Goal: Transaction & Acquisition: Purchase product/service

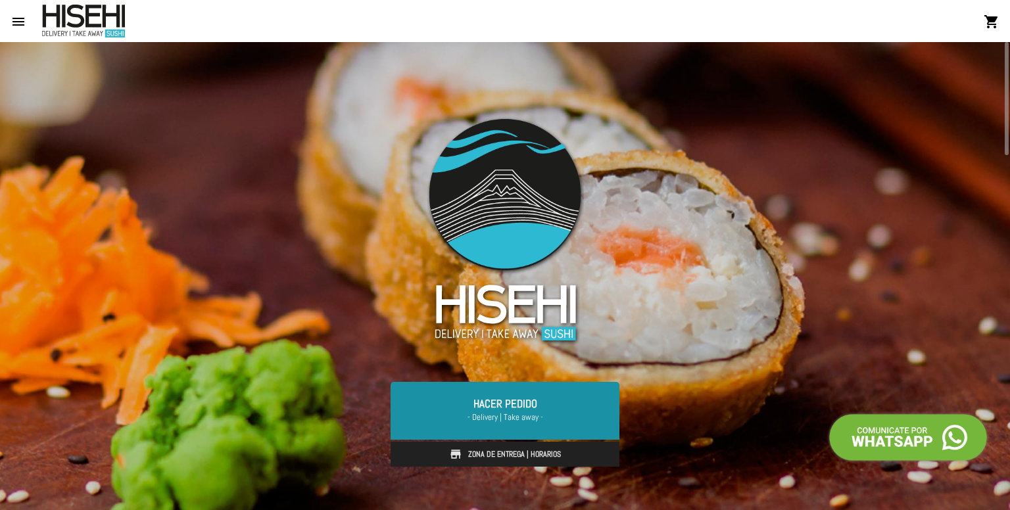
click at [436, 408] on link "Hacer Pedido - Delivery | Take away -" at bounding box center [504, 411] width 229 height 58
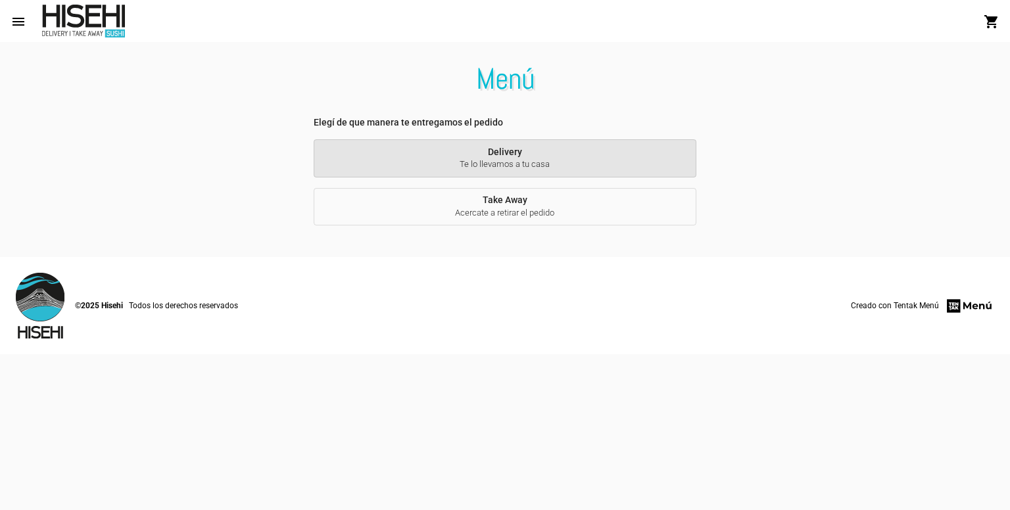
click at [448, 164] on span "Te lo llevamos a tu casa" at bounding box center [505, 164] width 362 height 12
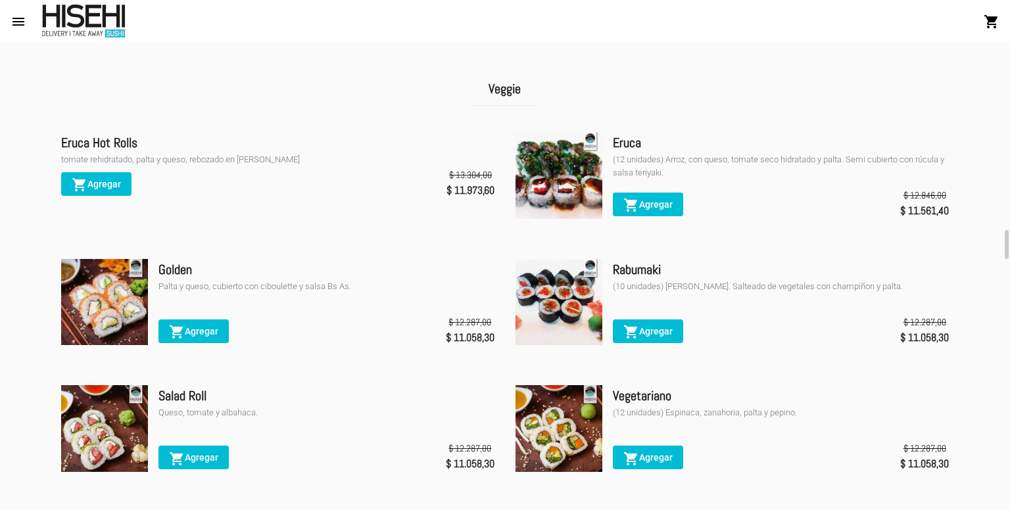
scroll to position [2677, 0]
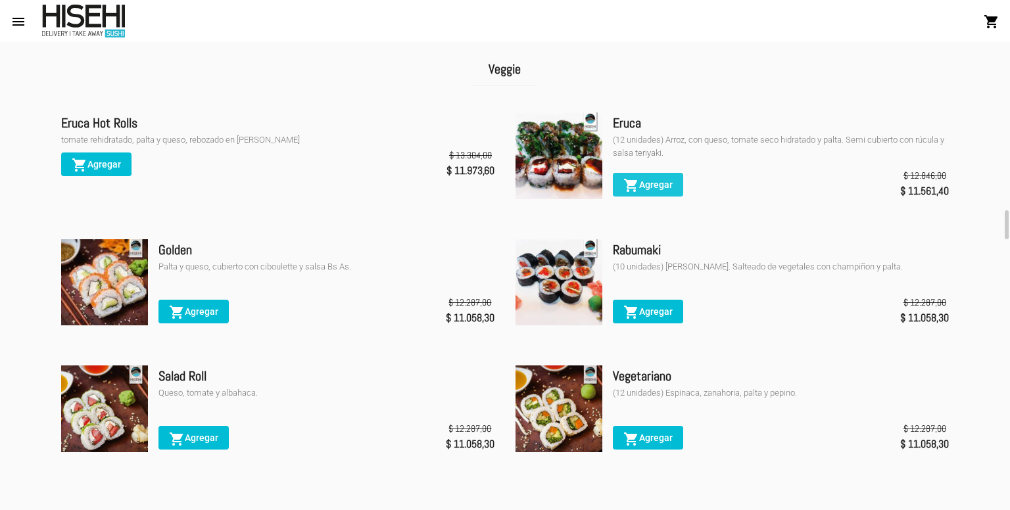
click at [671, 182] on span "shopping_cart Agregar" at bounding box center [647, 184] width 49 height 11
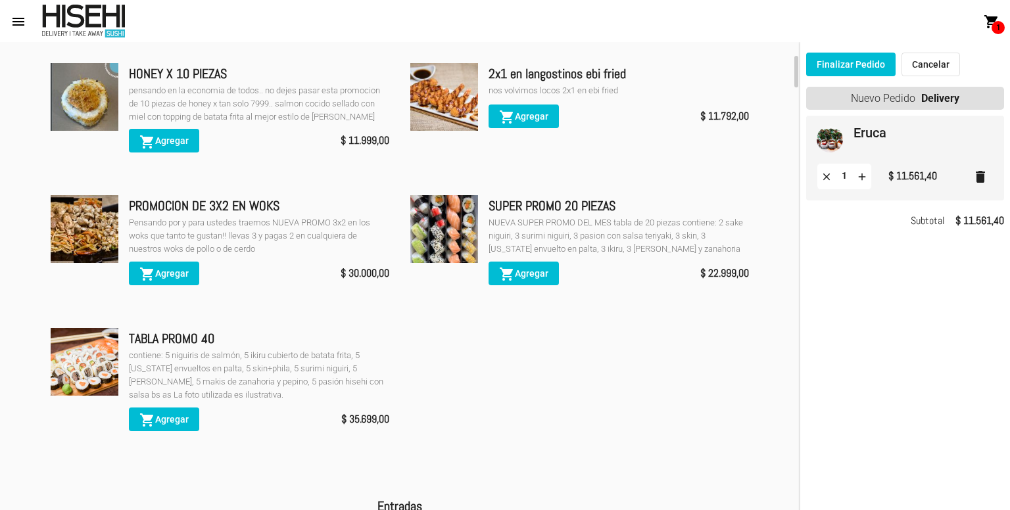
scroll to position [187, 0]
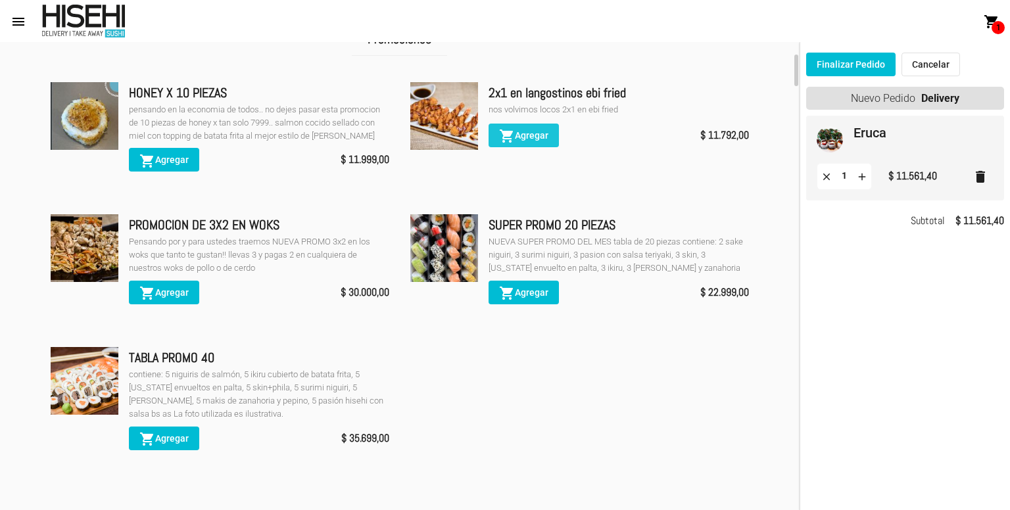
click at [526, 135] on span "shopping_cart Agregar" at bounding box center [523, 135] width 49 height 11
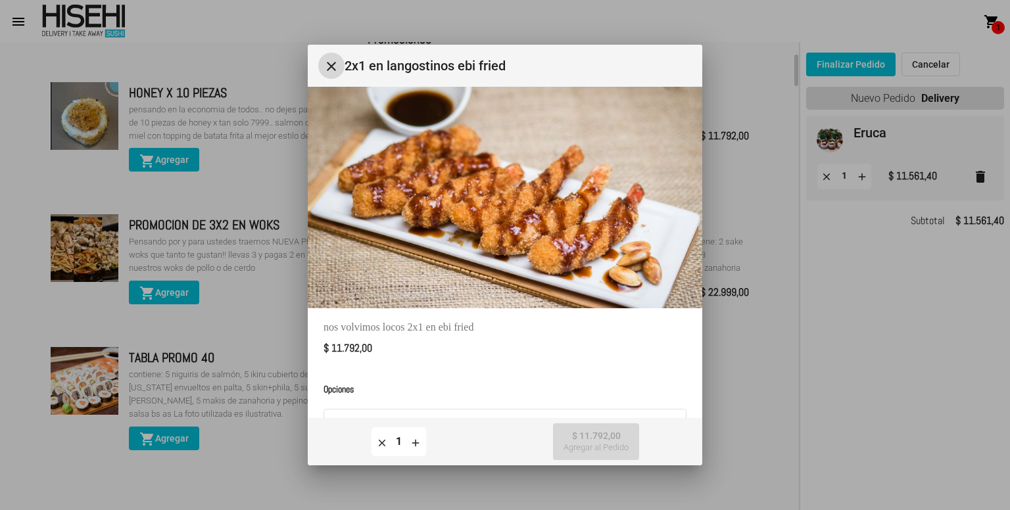
click at [417, 440] on mat-icon "add" at bounding box center [416, 442] width 12 height 12
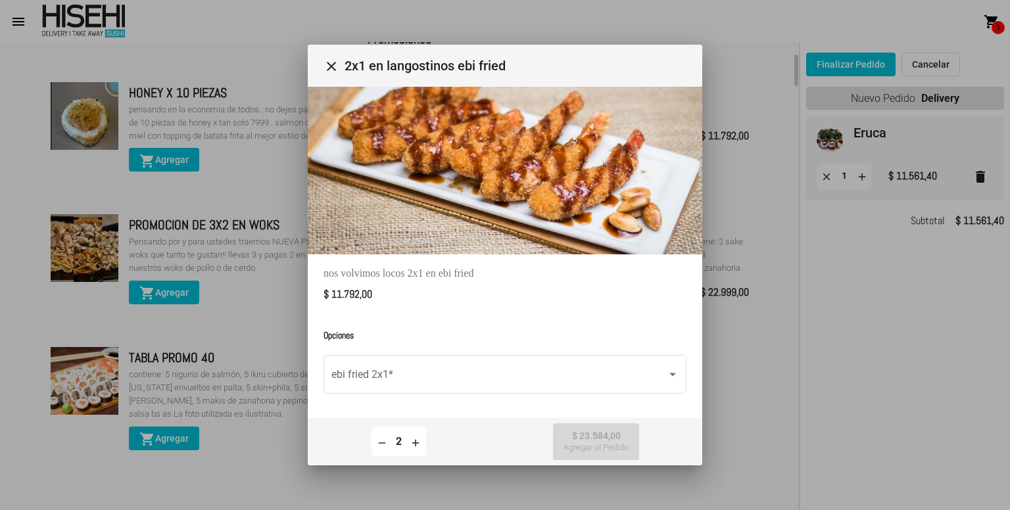
scroll to position [56, 0]
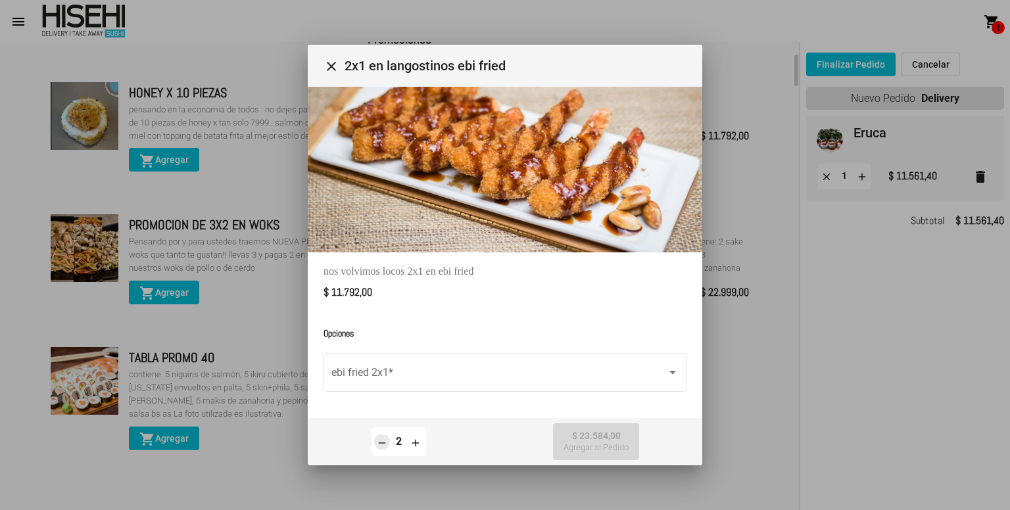
click at [387, 437] on button "remove" at bounding box center [382, 442] width 16 height 16
type input "1"
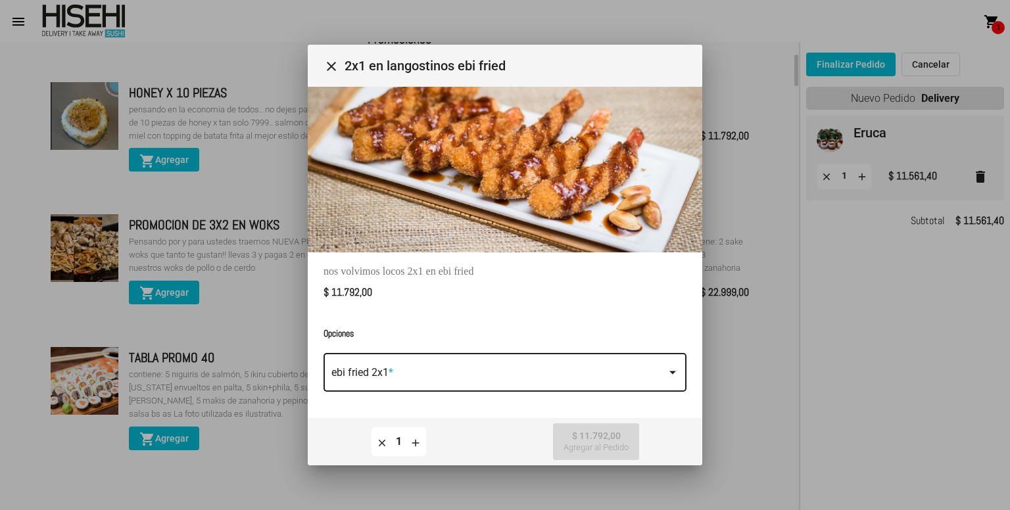
click at [532, 371] on span at bounding box center [498, 375] width 335 height 12
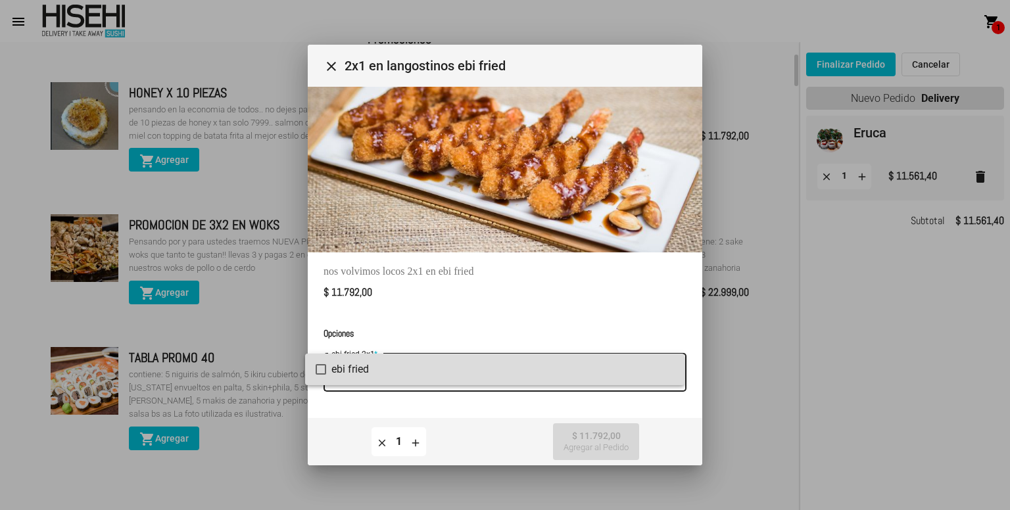
click at [442, 377] on span "ebi fried" at bounding box center [502, 370] width 342 height 32
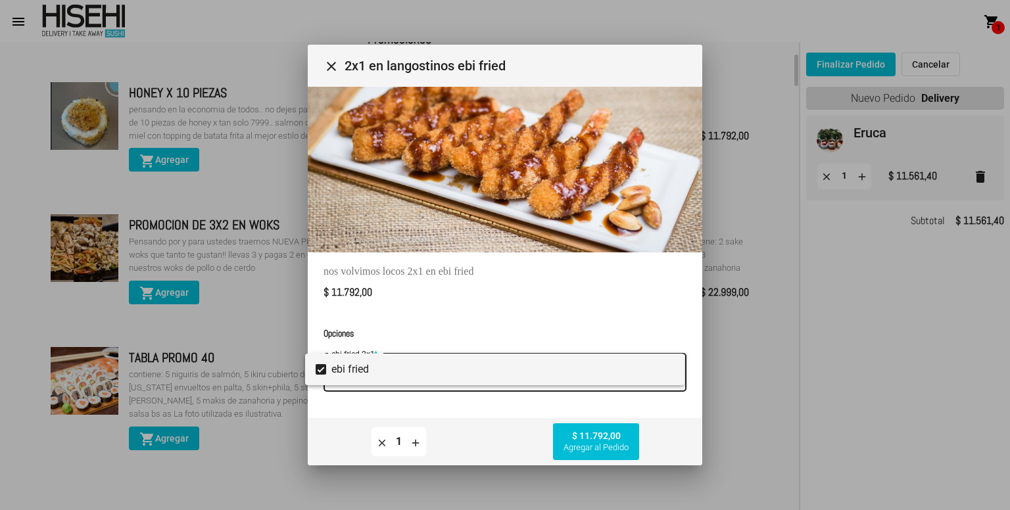
click at [587, 448] on div at bounding box center [505, 255] width 1010 height 510
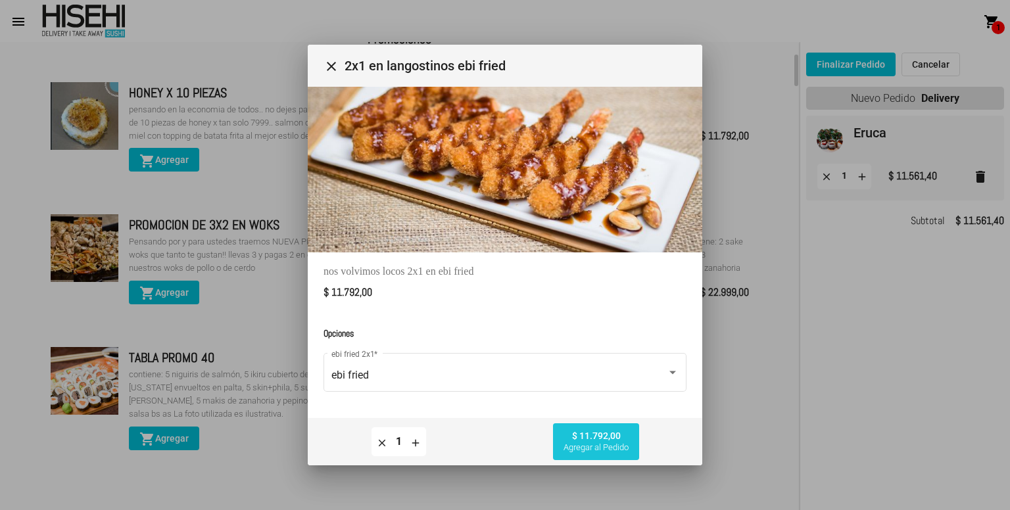
click at [569, 430] on button "$ 11.792,00 Agregar al Pedido" at bounding box center [596, 441] width 86 height 37
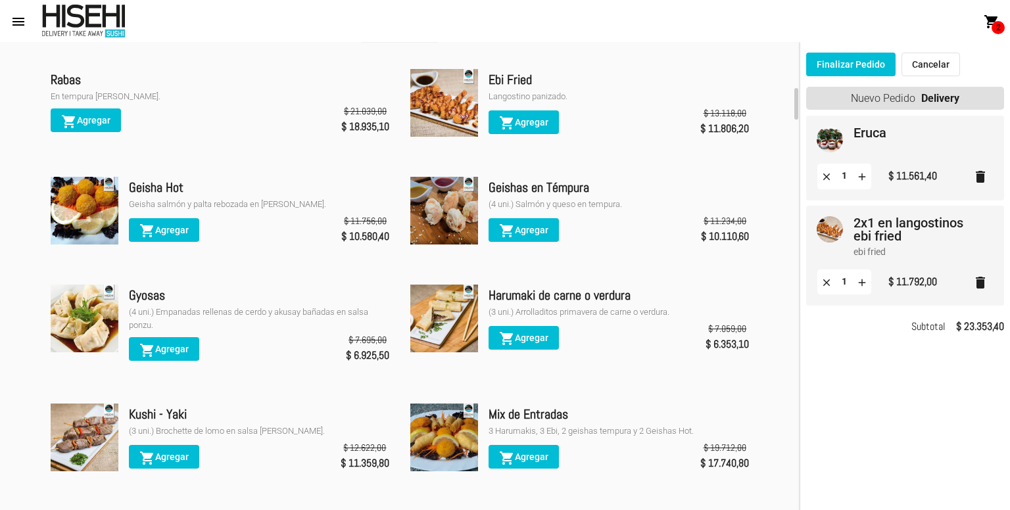
scroll to position [706, 0]
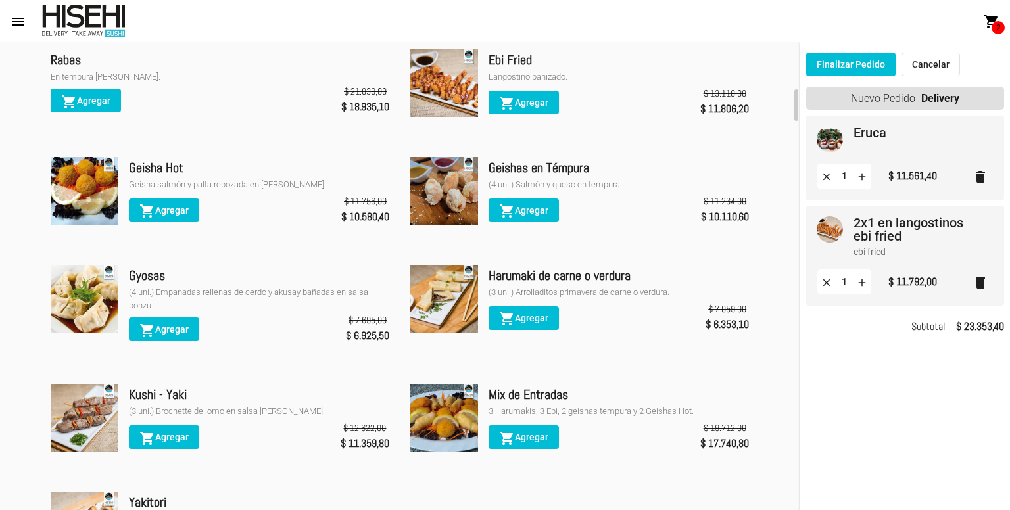
click at [532, 315] on span "shopping_cart Agregar" at bounding box center [523, 318] width 49 height 11
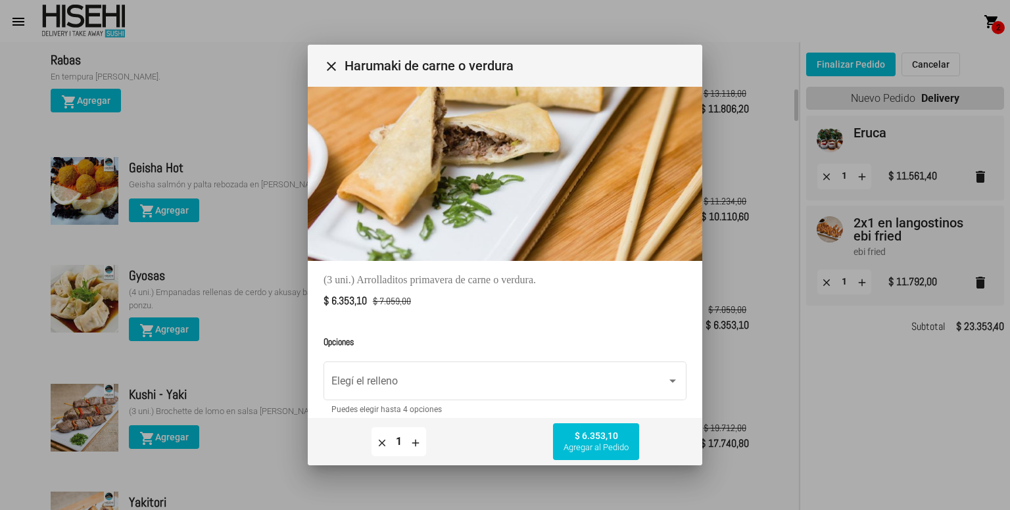
scroll to position [50, 0]
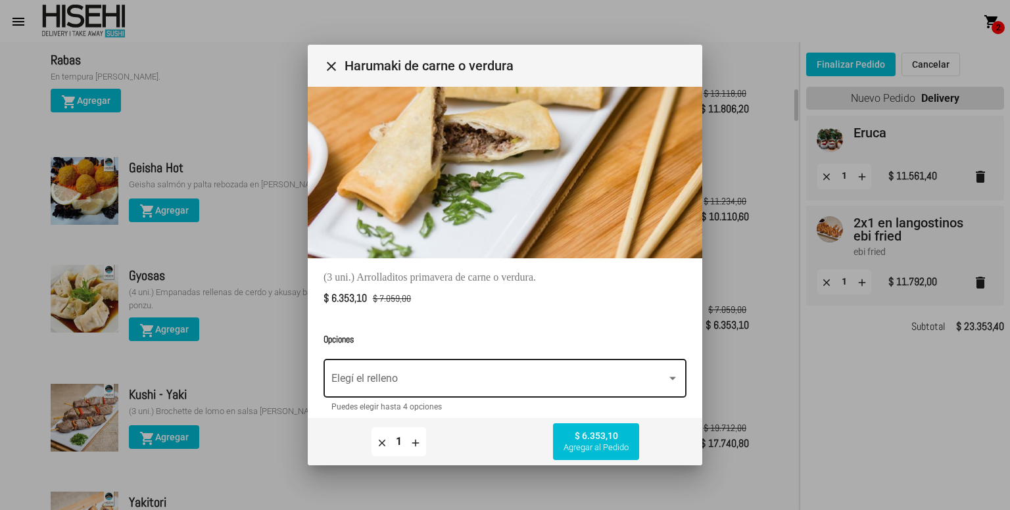
click at [666, 361] on div "Elegí el relleno" at bounding box center [504, 376] width 347 height 41
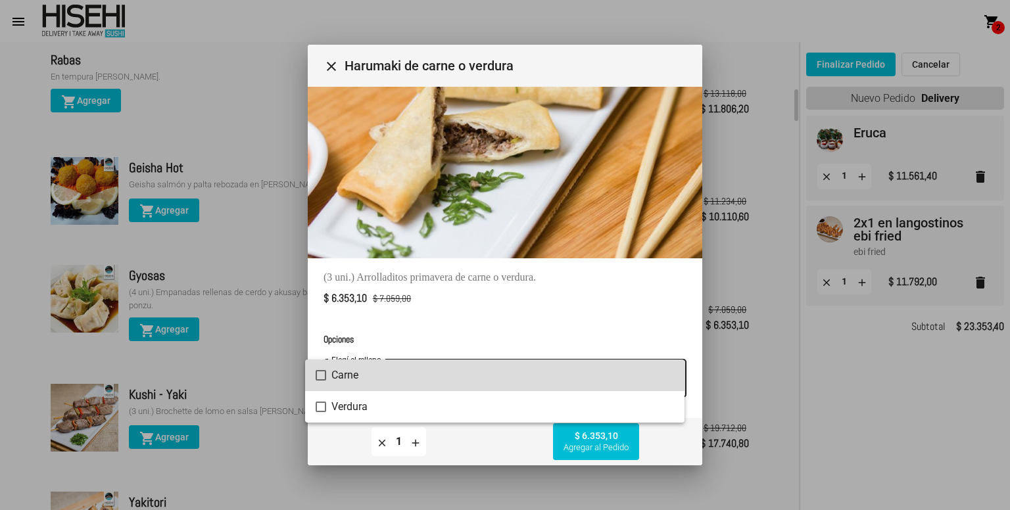
click at [543, 380] on span "Carne" at bounding box center [502, 376] width 342 height 32
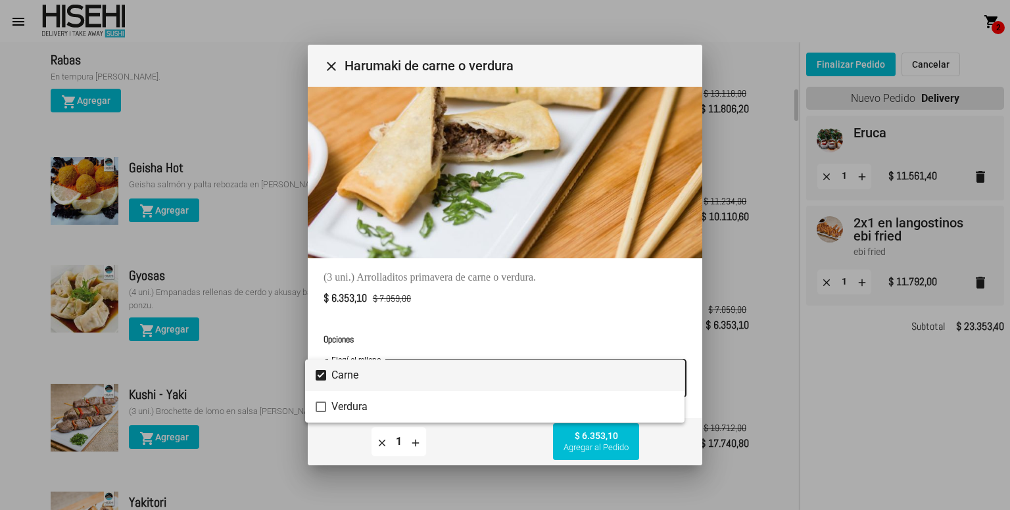
click at [489, 448] on div at bounding box center [505, 255] width 1010 height 510
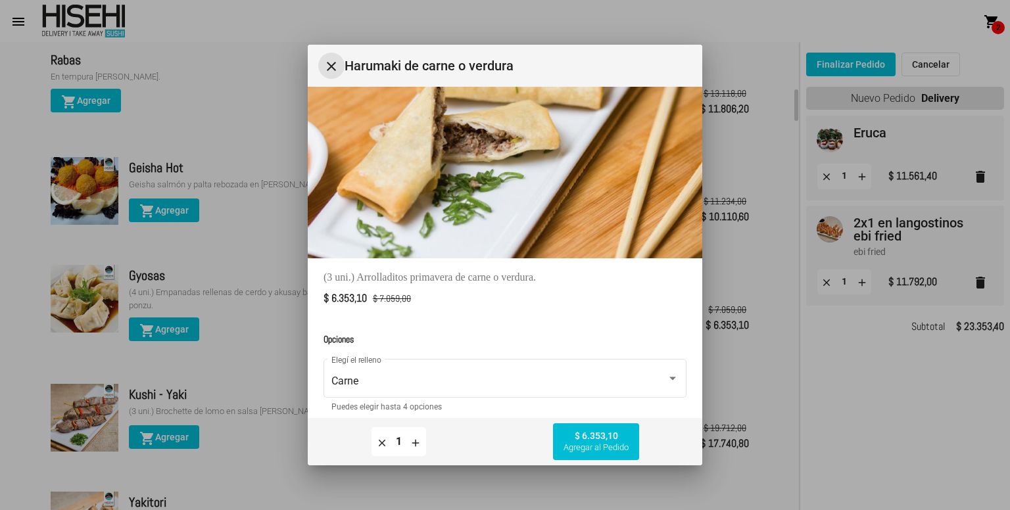
click at [327, 55] on button "close" at bounding box center [331, 66] width 26 height 26
